Goal: Obtain resource: Download file/media

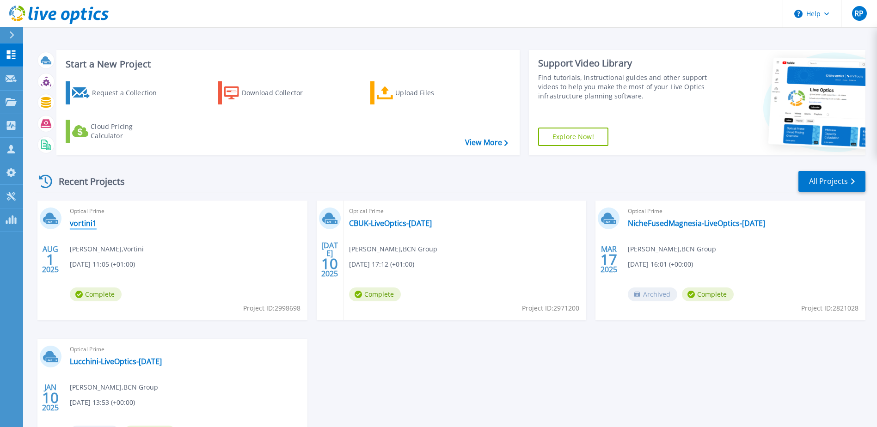
click at [86, 221] on link "vortini1" at bounding box center [83, 223] width 27 height 9
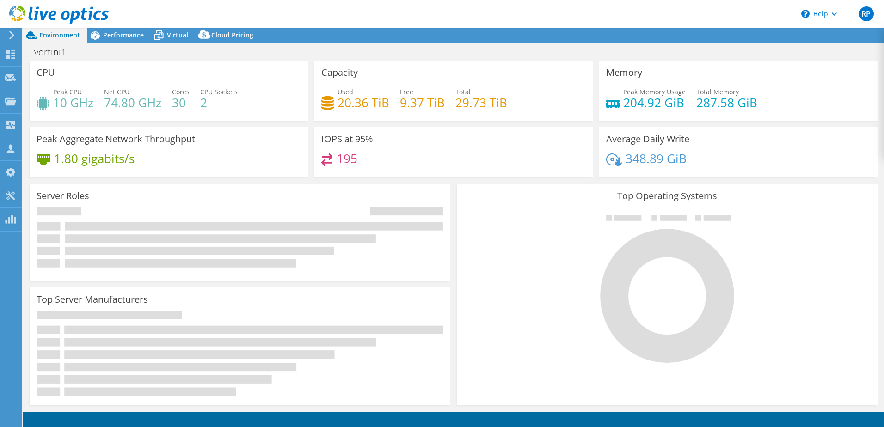
select select "USD"
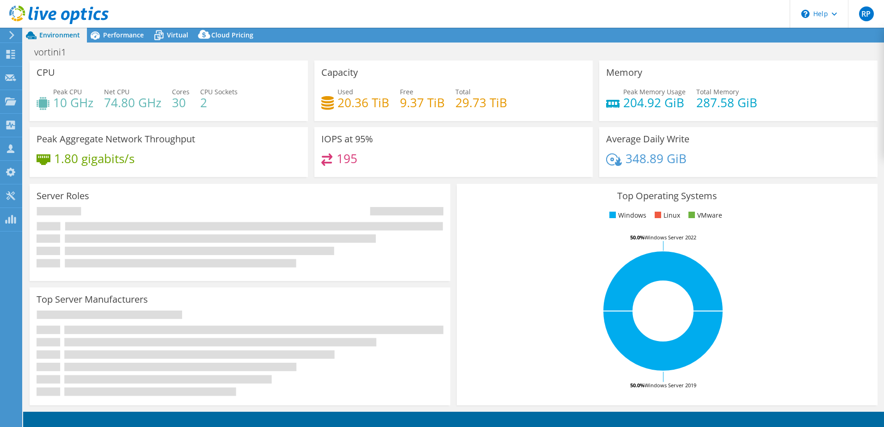
select select "EULondon"
select select "GBP"
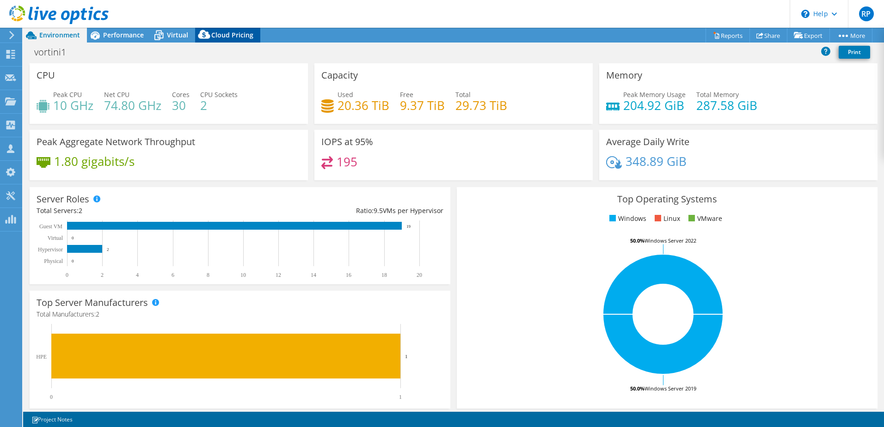
click at [222, 31] on span "Cloud Pricing" at bounding box center [232, 35] width 42 height 9
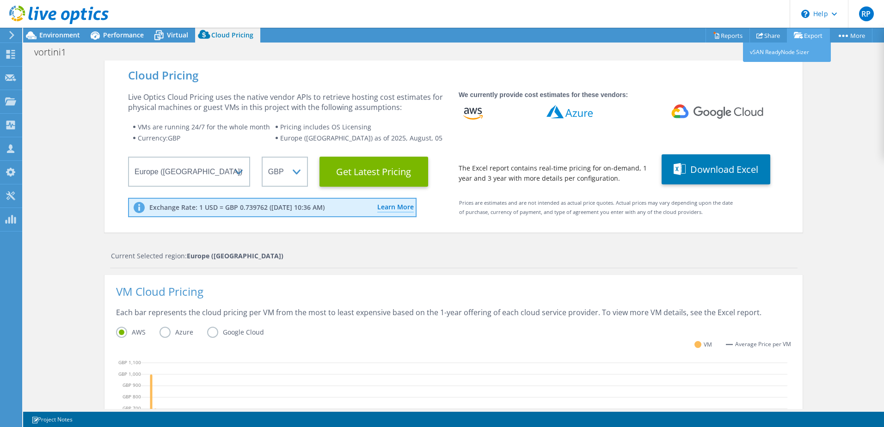
click at [804, 37] on link "Export" at bounding box center [808, 35] width 43 height 14
click at [783, 56] on link "vSAN ReadyNode Sizer" at bounding box center [787, 52] width 88 height 19
click at [766, 34] on link "Share" at bounding box center [769, 35] width 38 height 14
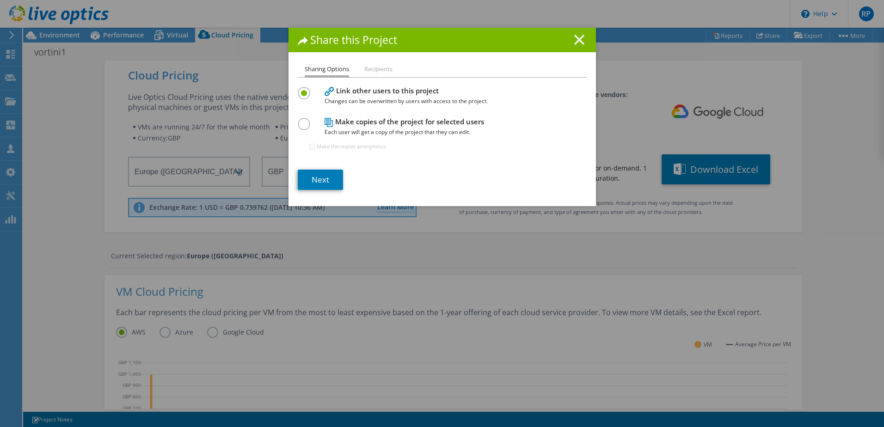
click at [580, 36] on h1 "Share this Project" at bounding box center [442, 40] width 289 height 11
click at [578, 37] on icon at bounding box center [579, 40] width 10 height 10
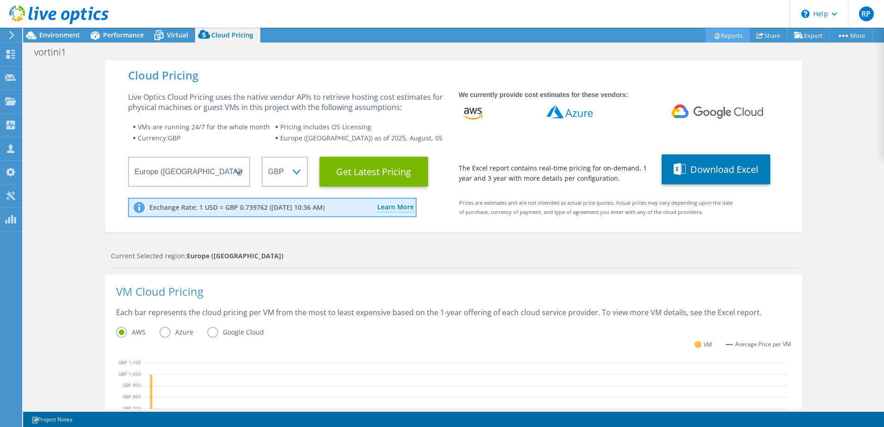
click at [733, 34] on div "This project has been archived. No changes can be made, and graphs and summary …" at bounding box center [453, 228] width 861 height 400
click at [732, 34] on link "Reports" at bounding box center [728, 35] width 44 height 14
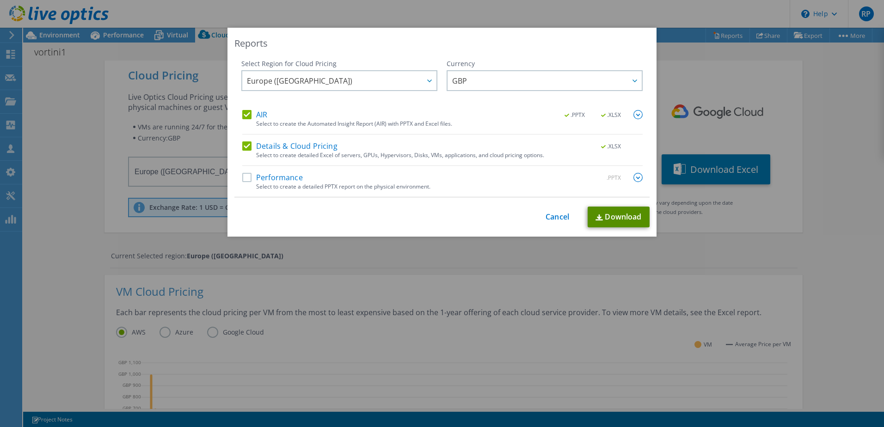
click at [622, 217] on link "Download" at bounding box center [619, 217] width 62 height 21
